Goal: Information Seeking & Learning: Learn about a topic

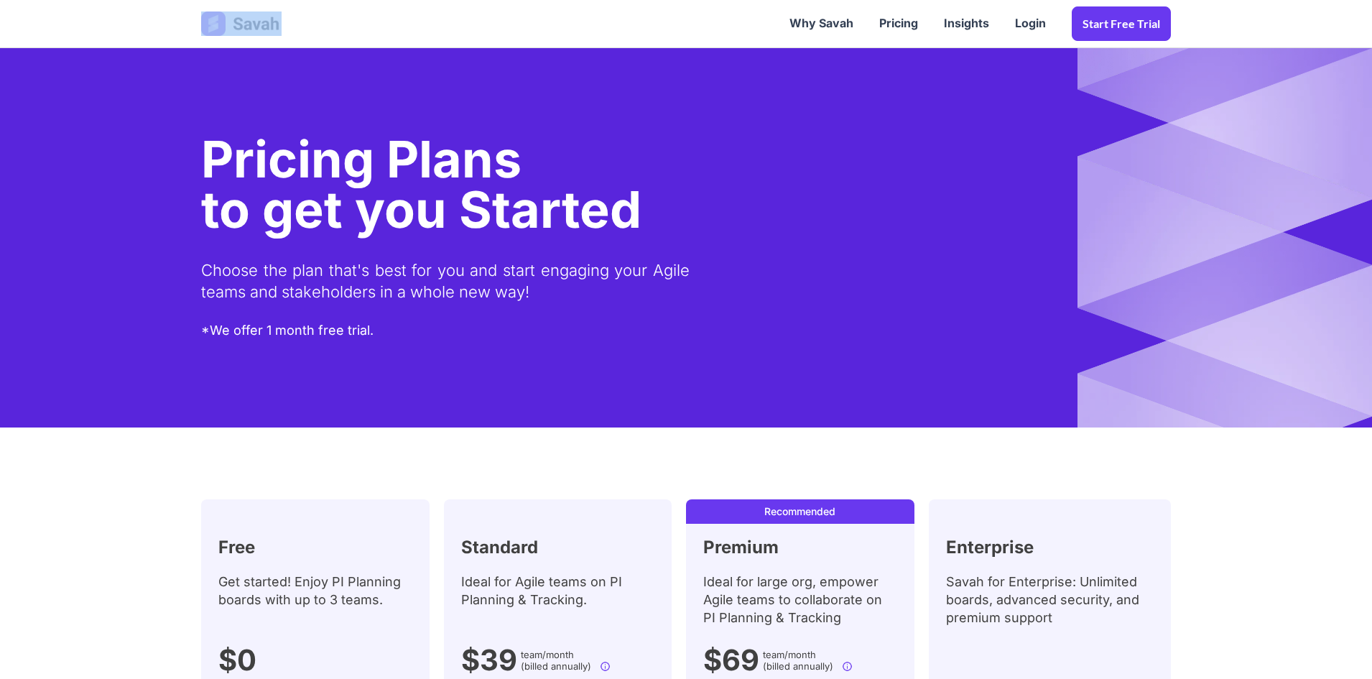
drag, startPoint x: 333, startPoint y: 22, endPoint x: 237, endPoint y: 28, distance: 96.4
click at [237, 28] on div "Why Savah Pricing Insights Login Start Free trial" at bounding box center [686, 23] width 998 height 45
click at [253, 22] on img at bounding box center [241, 23] width 80 height 24
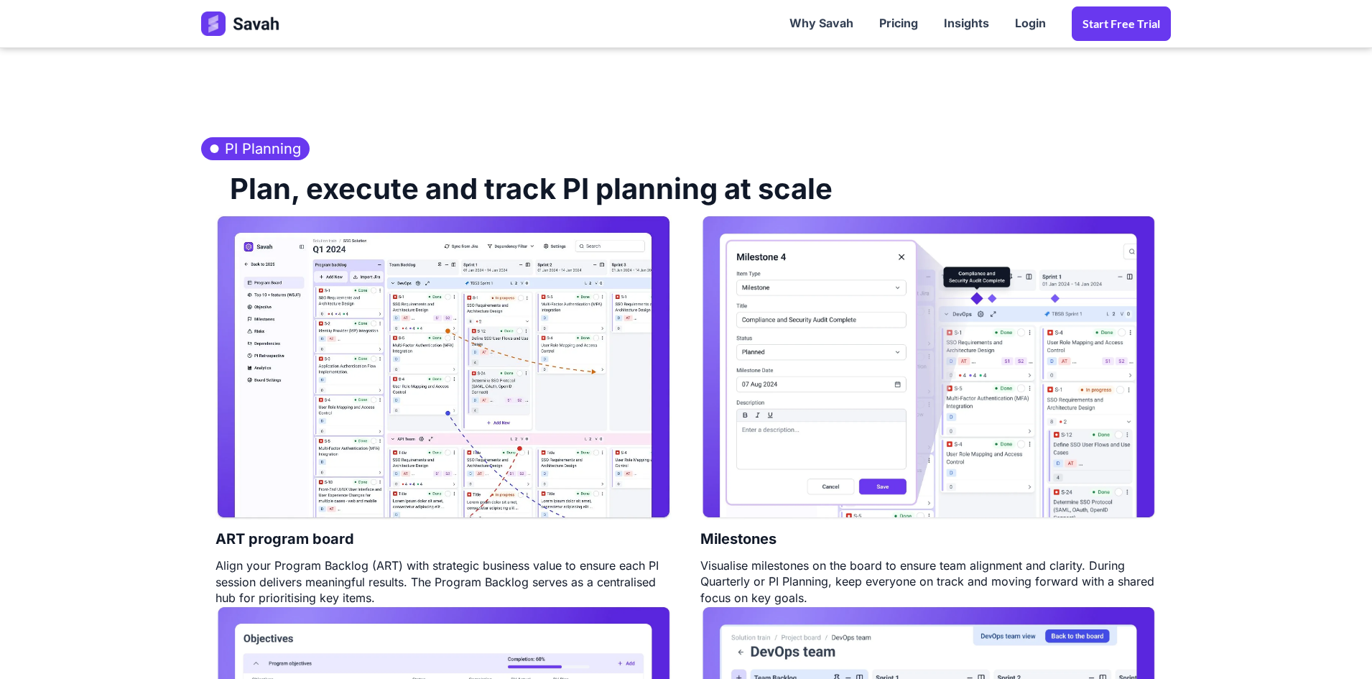
scroll to position [647, 0]
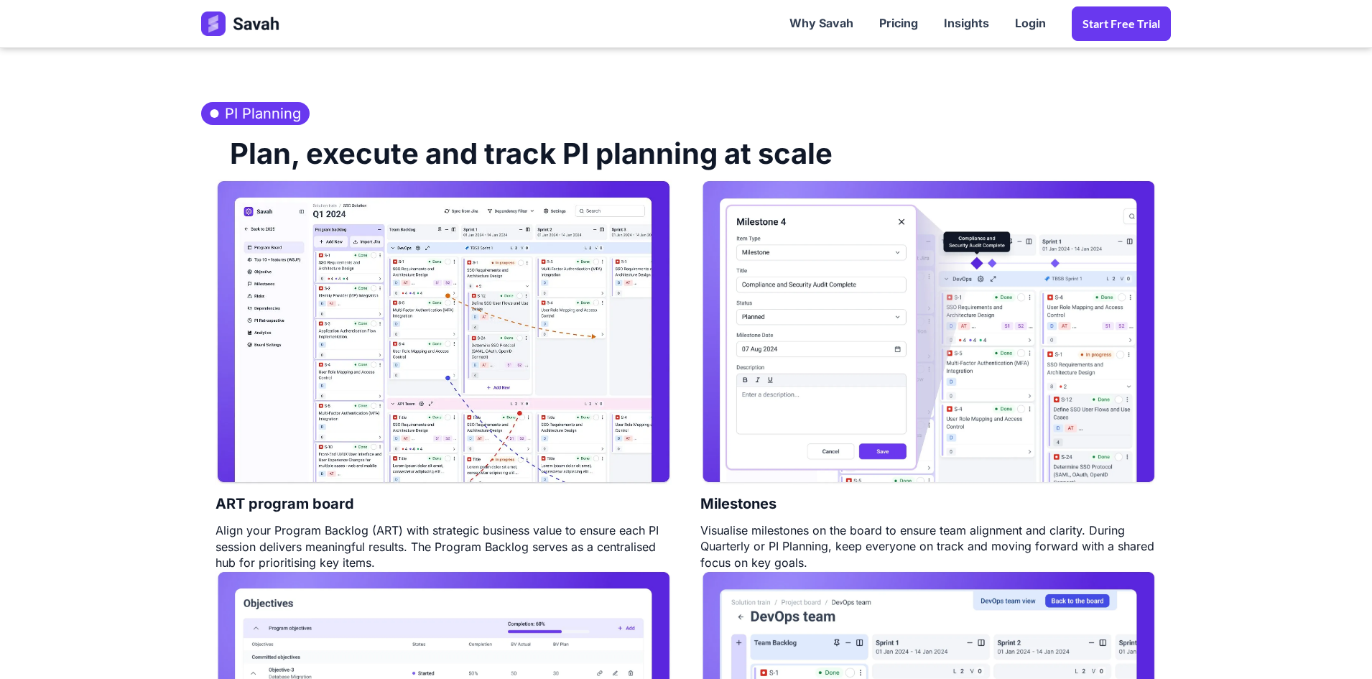
click at [488, 312] on img at bounding box center [444, 332] width 456 height 305
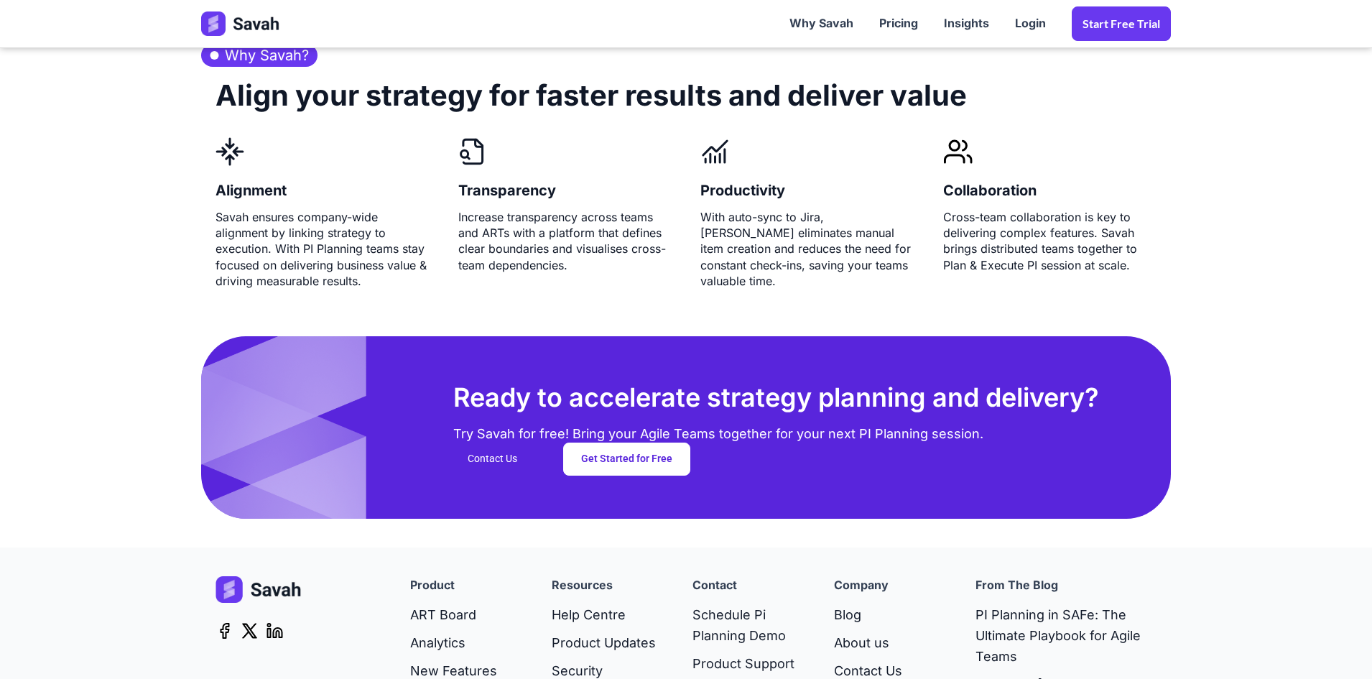
scroll to position [3676, 0]
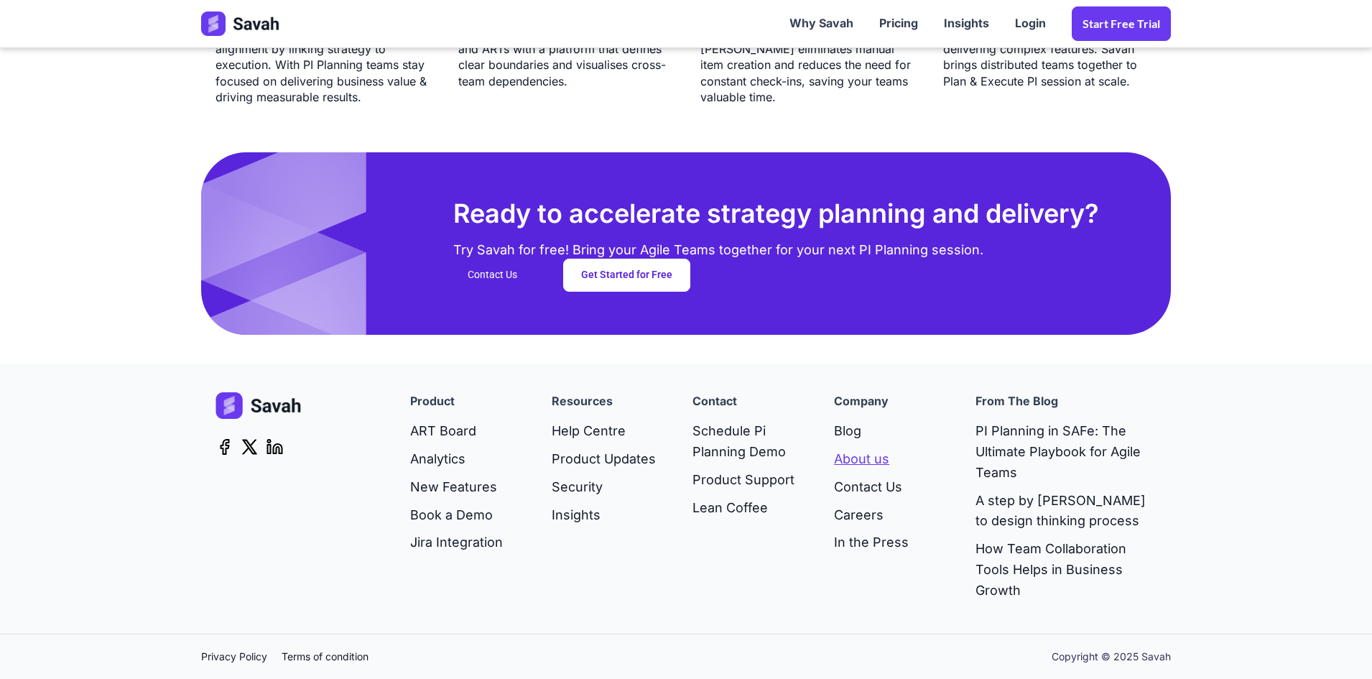
click at [858, 454] on link "About us" at bounding box center [871, 459] width 75 height 28
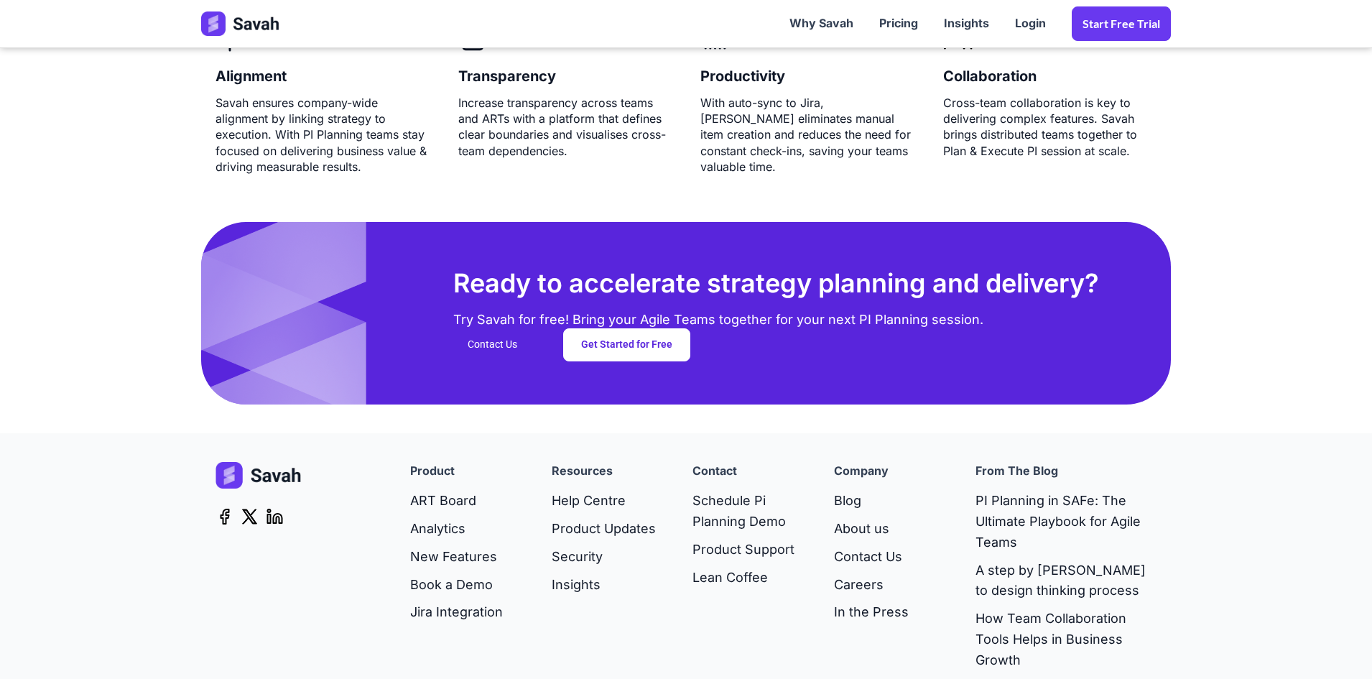
scroll to position [3676, 0]
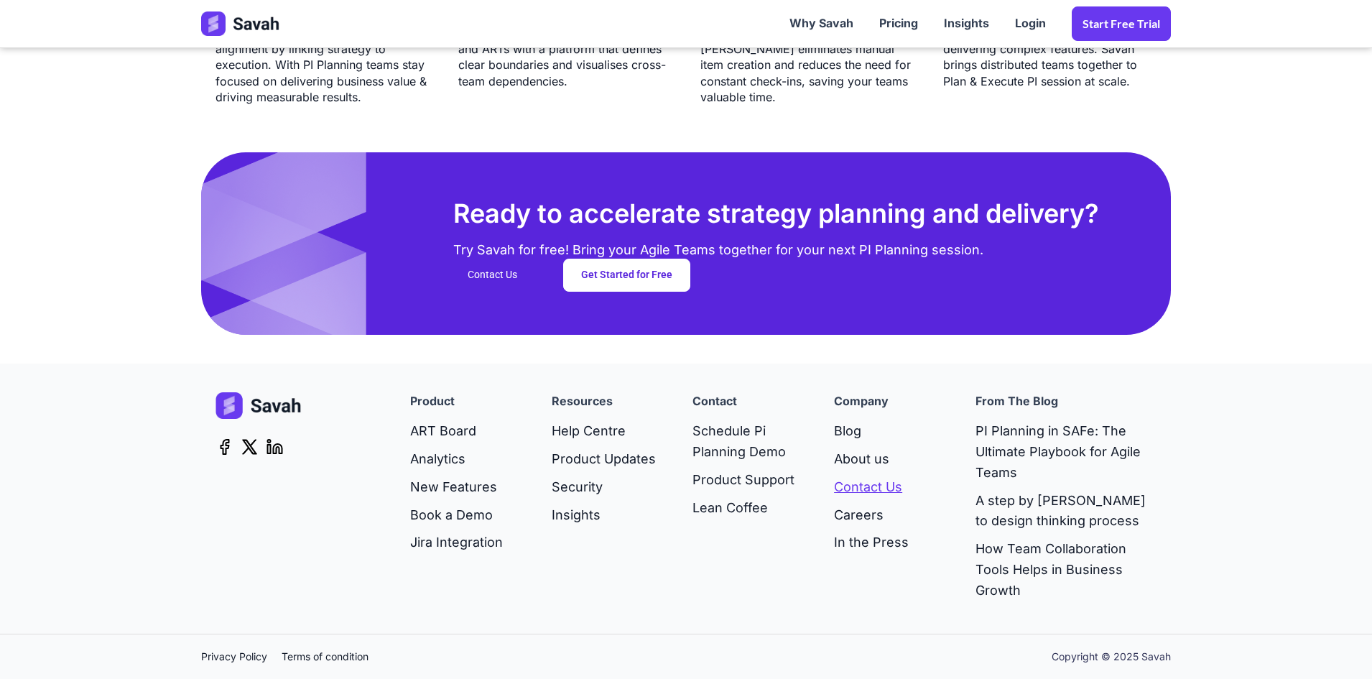
click at [873, 491] on link "Contact Us" at bounding box center [871, 487] width 75 height 28
click at [249, 450] on icon at bounding box center [250, 446] width 18 height 17
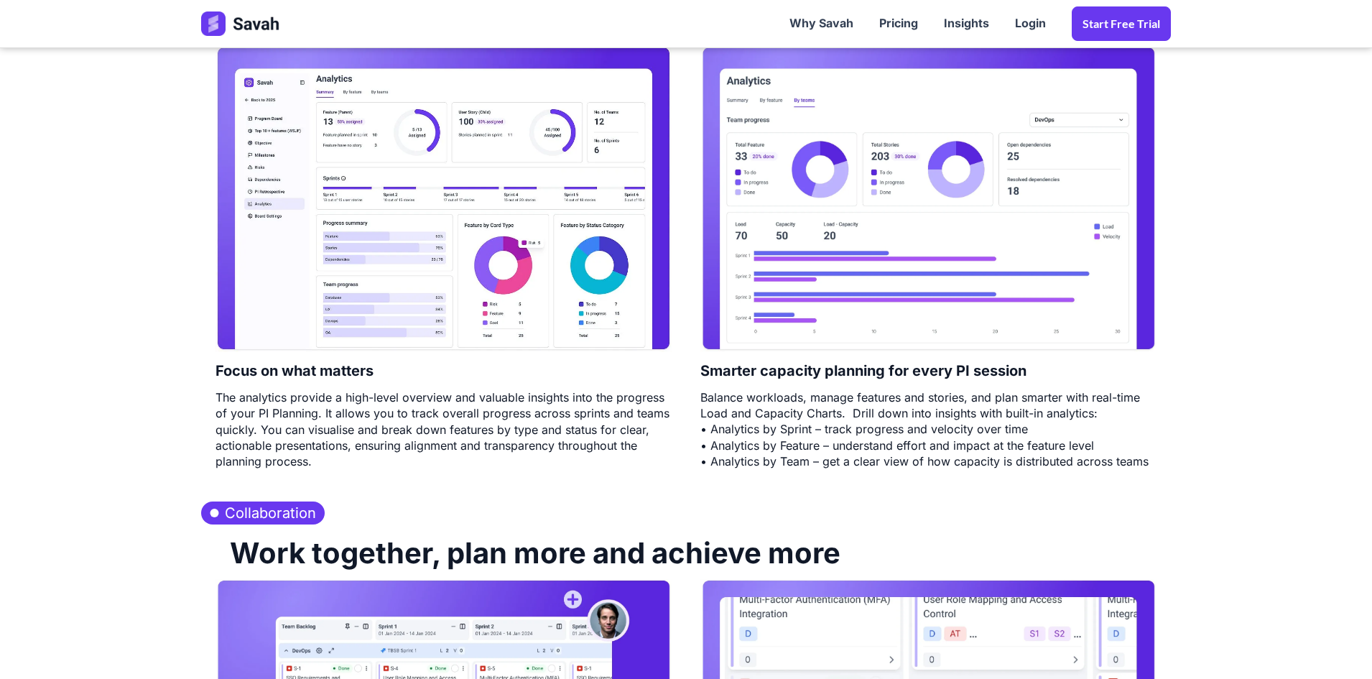
scroll to position [1881, 0]
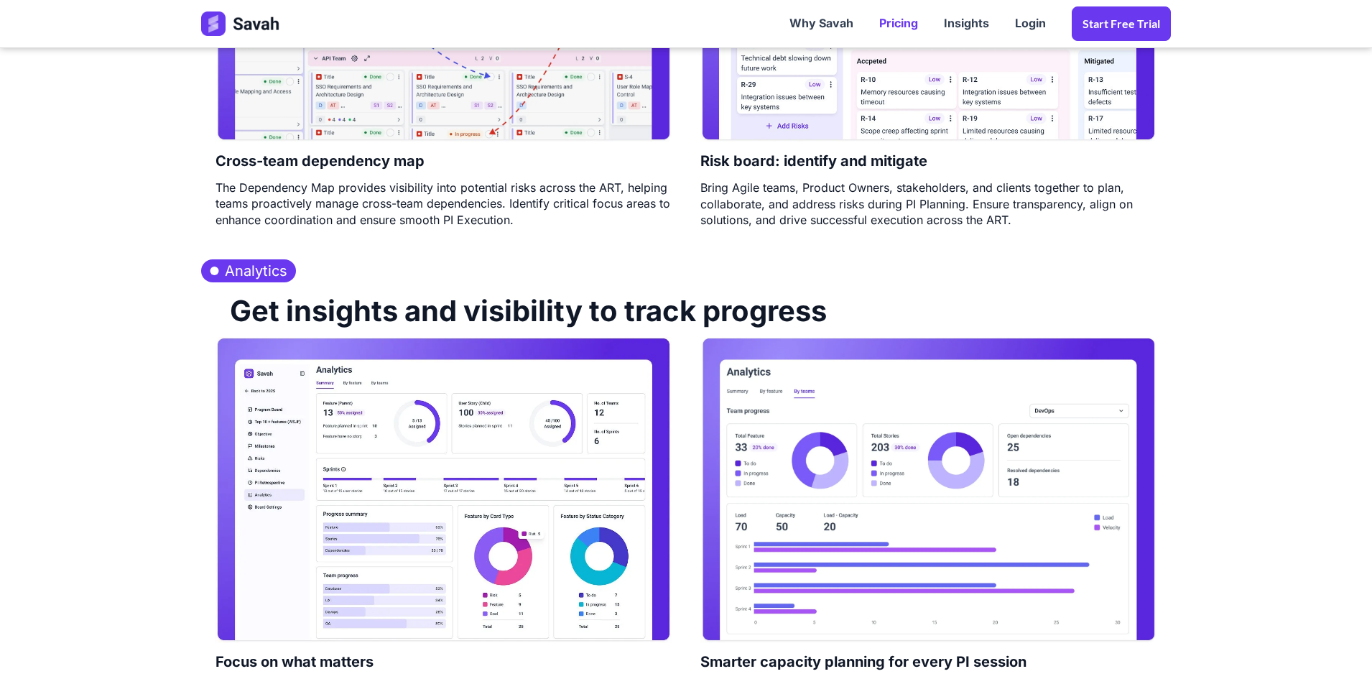
click at [910, 14] on link "Pricing" at bounding box center [898, 23] width 65 height 45
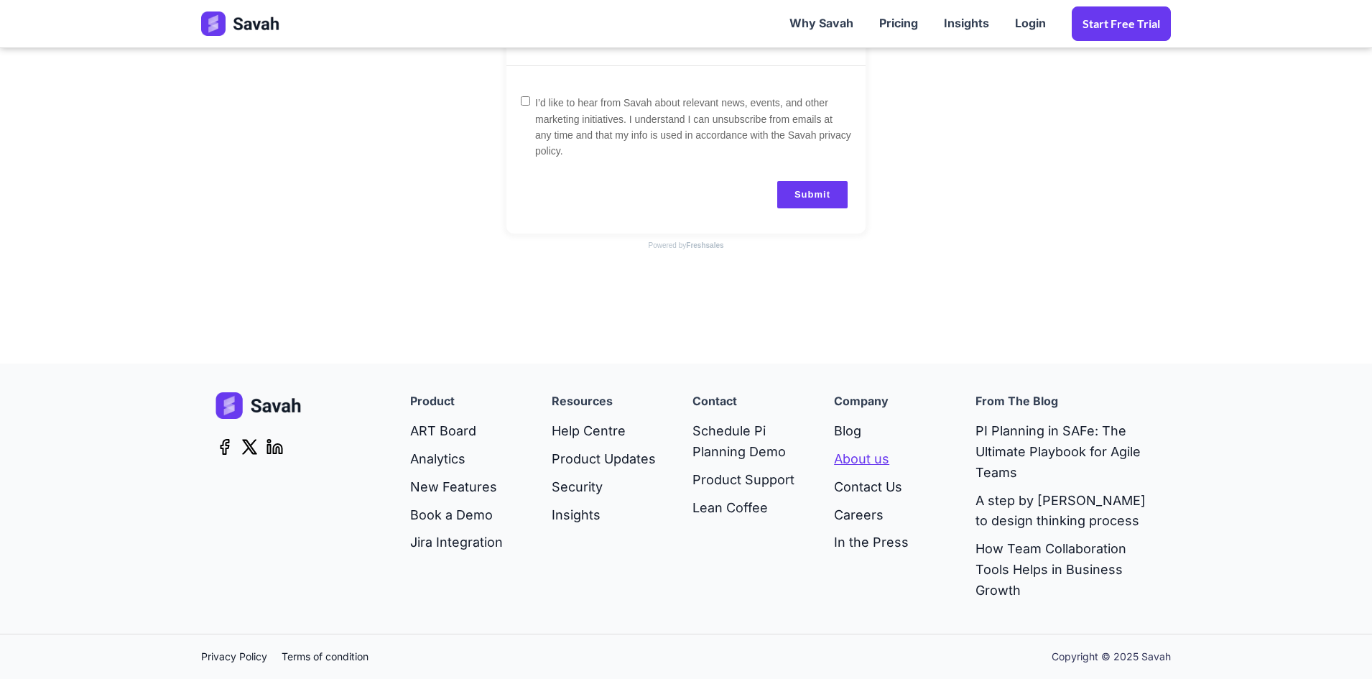
scroll to position [636, 0]
click at [220, 440] on icon at bounding box center [225, 446] width 18 height 17
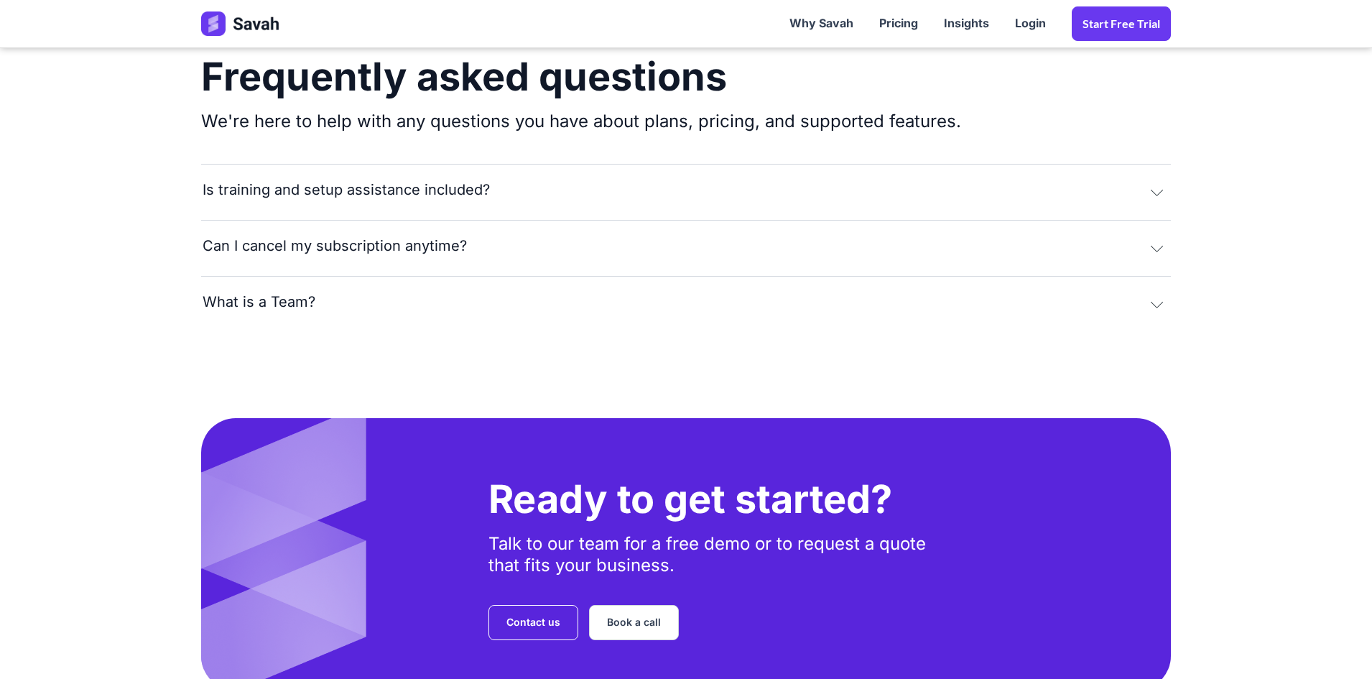
scroll to position [2873, 0]
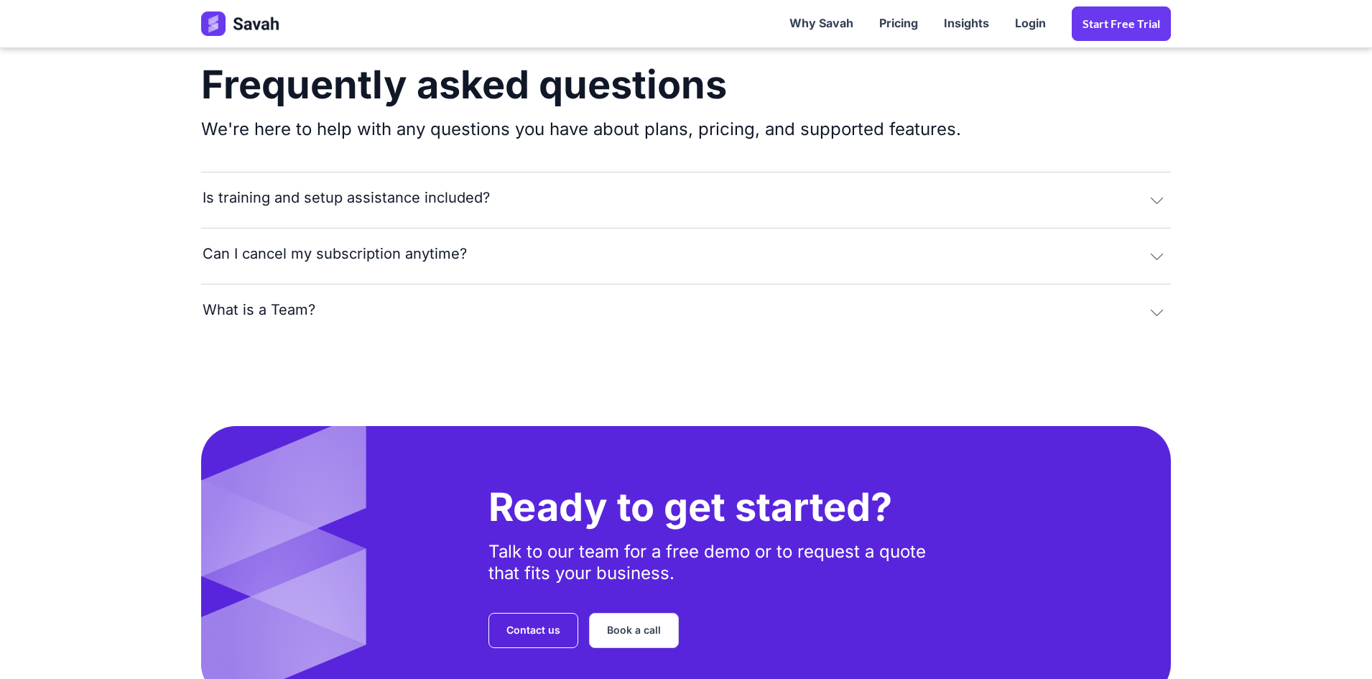
click at [616, 201] on button "Is training and setup assistance included?" at bounding box center [686, 198] width 970 height 52
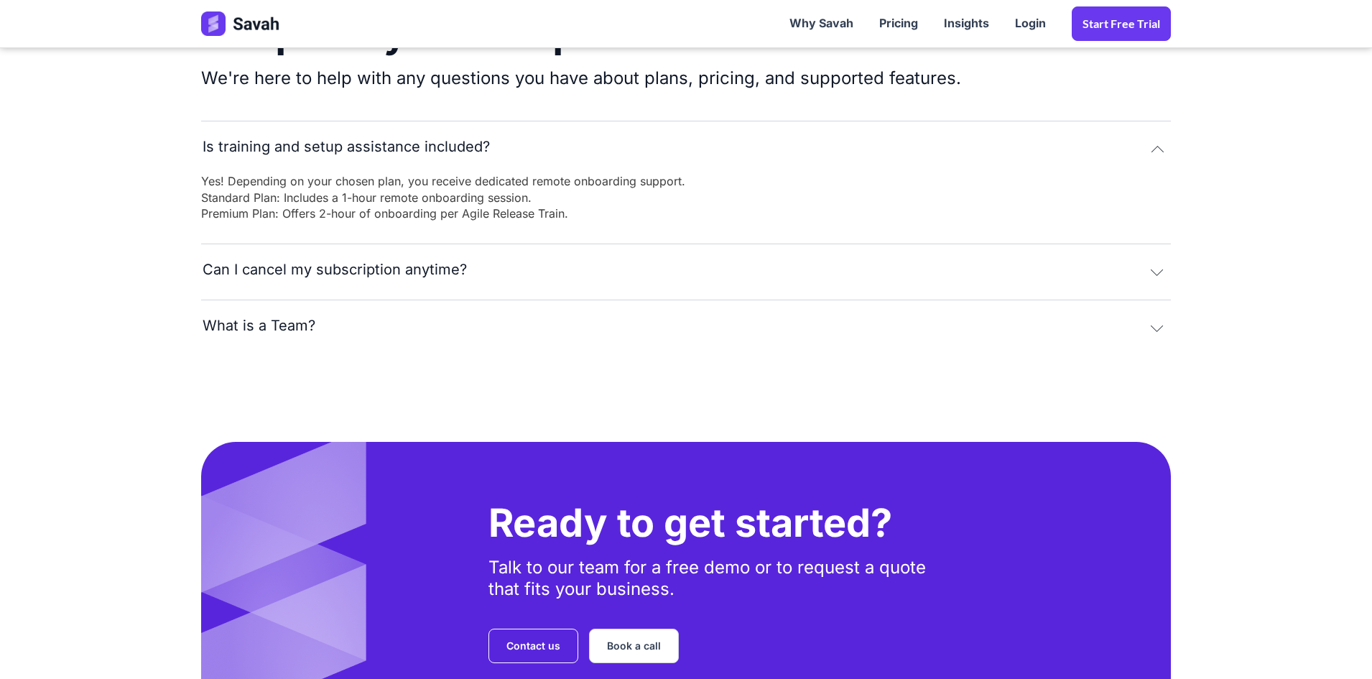
scroll to position [3089, 0]
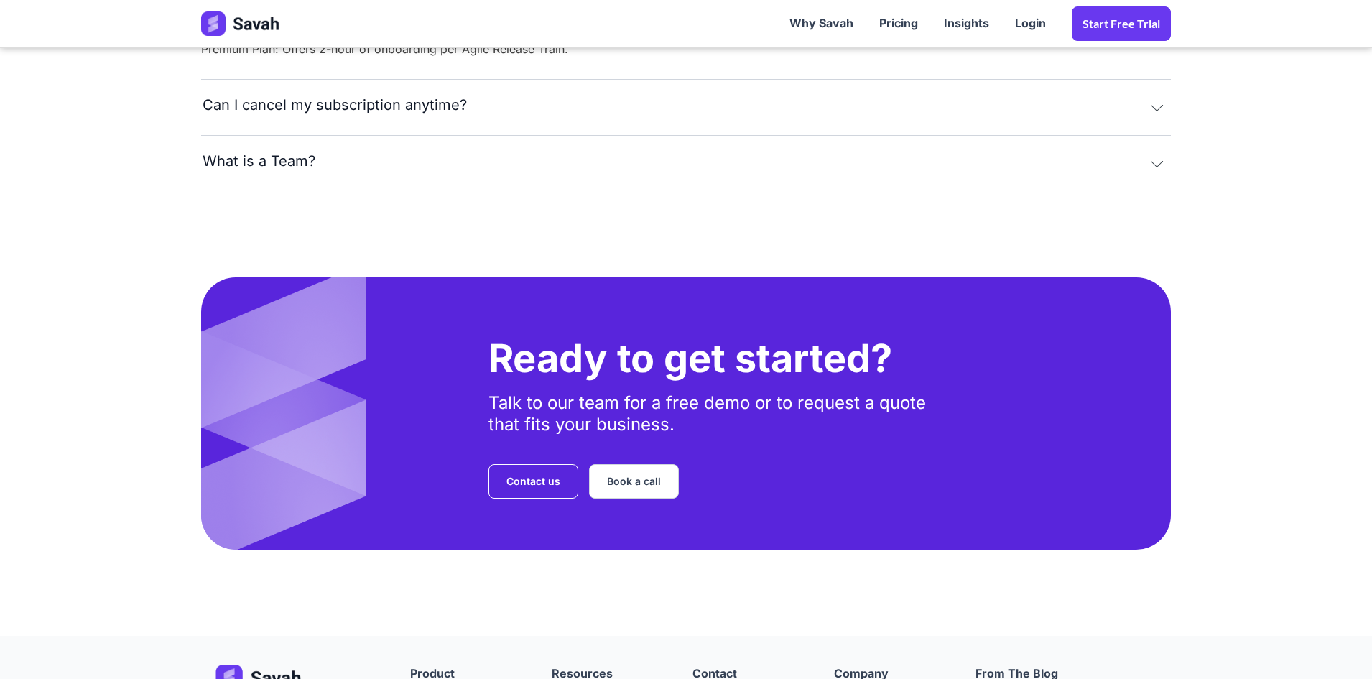
click at [698, 93] on button "Can I cancel my subscription anytime?" at bounding box center [686, 105] width 970 height 52
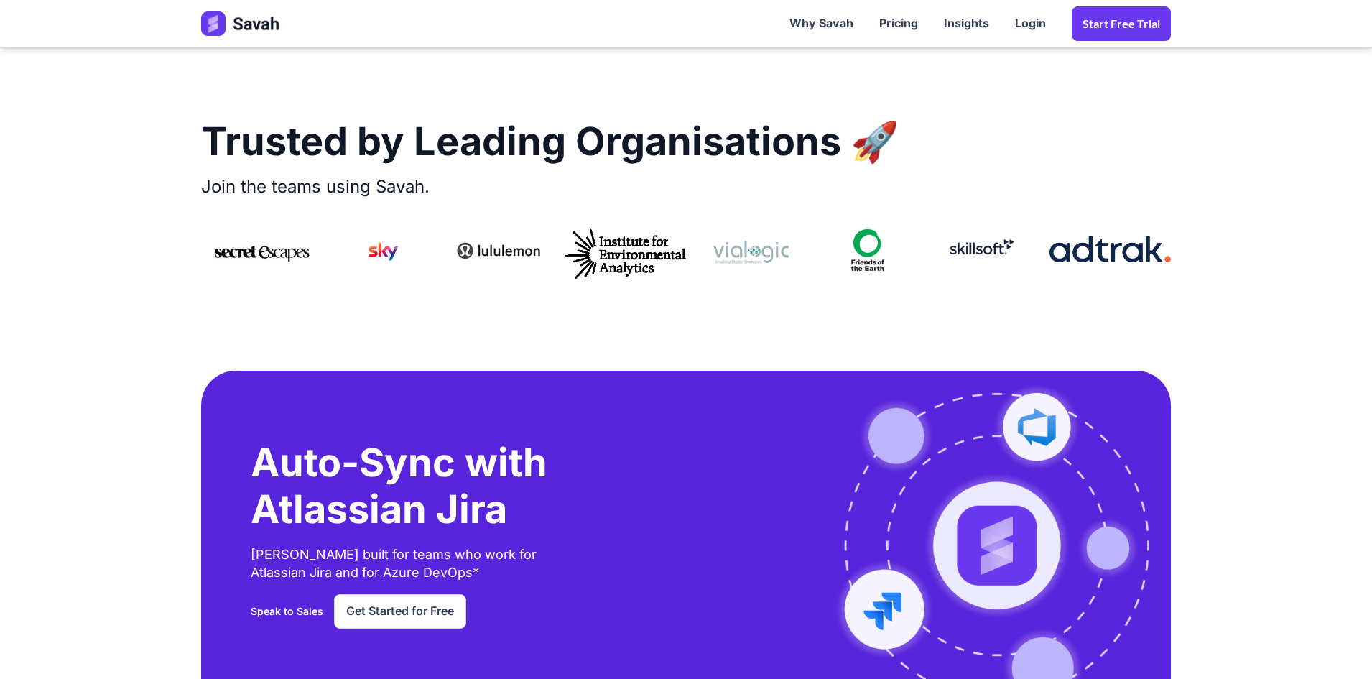
scroll to position [1892, 0]
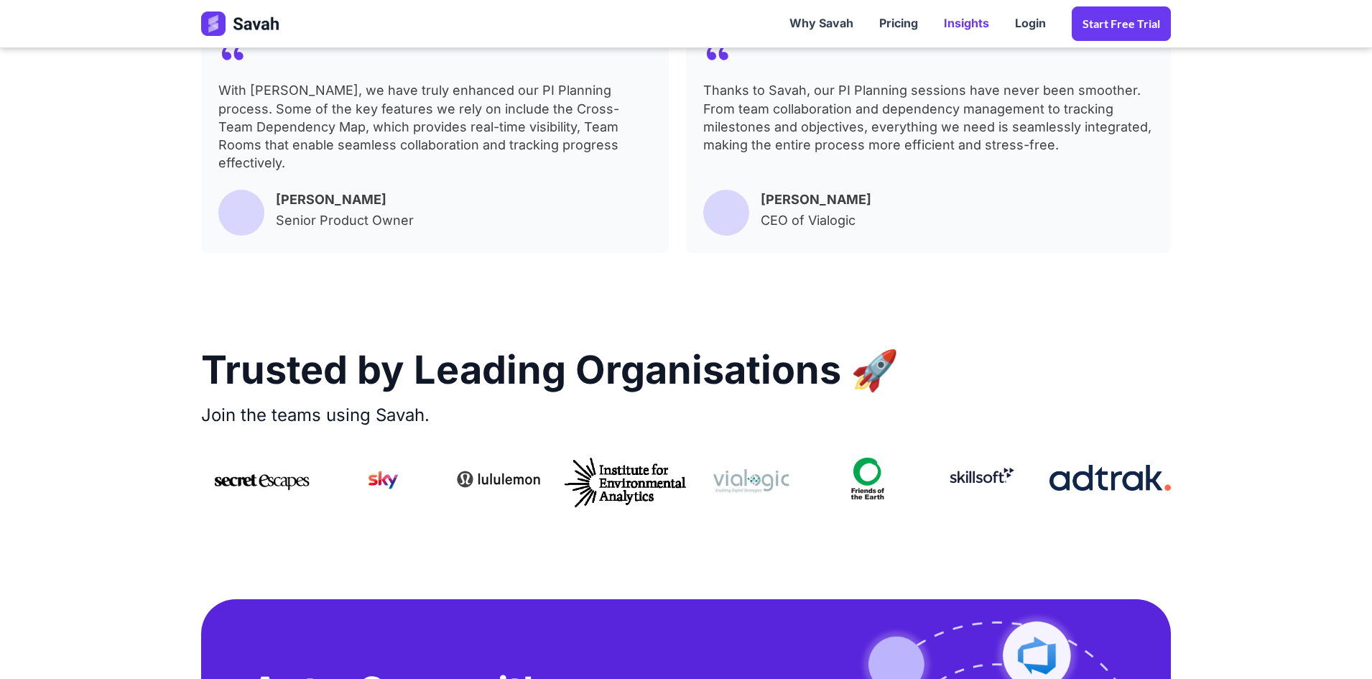
click at [963, 21] on link "Insights" at bounding box center [966, 23] width 71 height 45
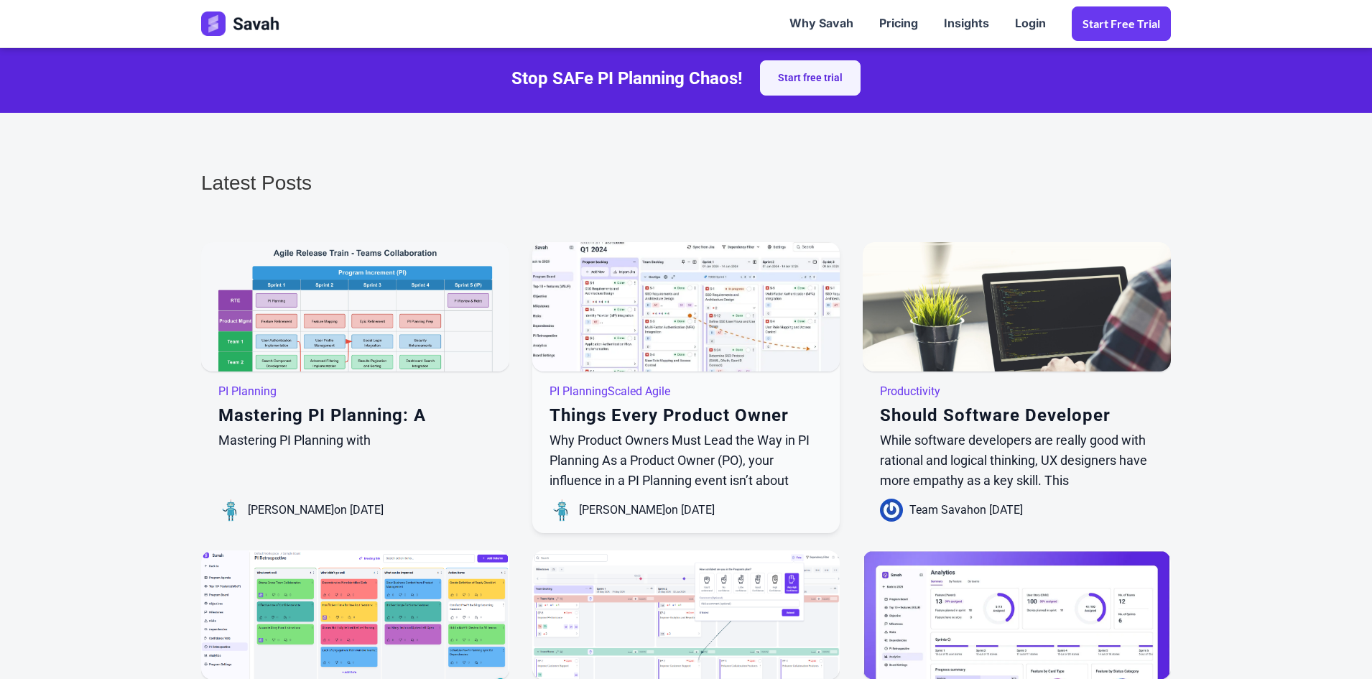
scroll to position [1437, 0]
